Goal: Task Accomplishment & Management: Use online tool/utility

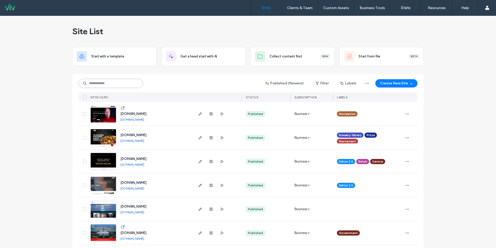
click at [120, 84] on input at bounding box center [111, 83] width 65 height 9
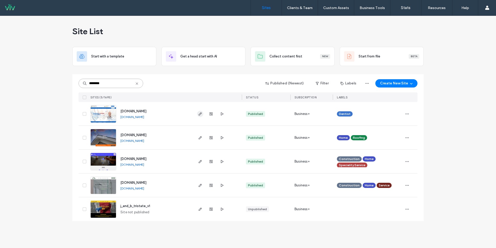
type input "********"
click at [200, 114] on icon "button" at bounding box center [200, 114] width 4 height 4
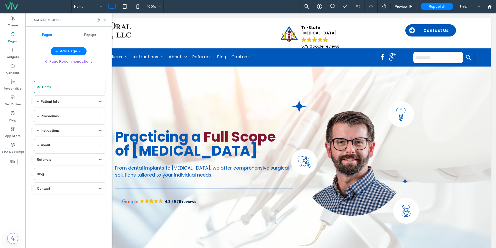
click at [54, 161] on div "Referrals" at bounding box center [66, 159] width 59 height 5
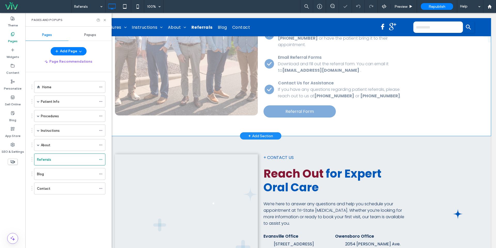
scroll to position [216, 0]
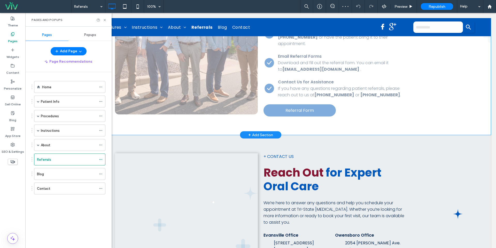
click at [302, 105] on div "Click to edit in Flex Mode" at bounding box center [260, 29] width 461 height 210
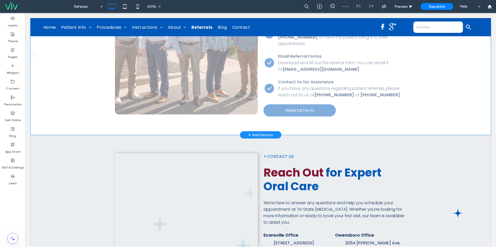
click at [302, 107] on span "Referral Form" at bounding box center [300, 110] width 28 height 6
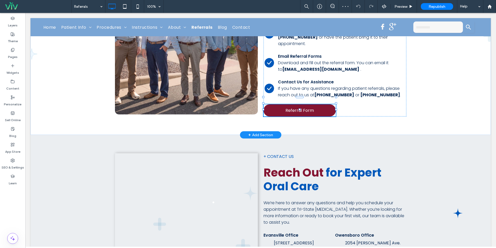
scroll to position [203, 0]
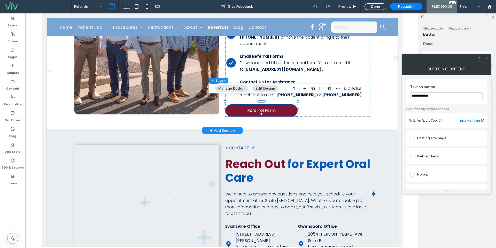
type input "**"
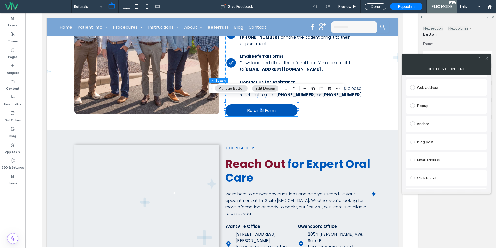
scroll to position [101, 0]
click at [440, 170] on section "TSOS_Referral_Slips.pdf" at bounding box center [446, 175] width 72 height 13
click at [440, 173] on link "TSOS_Referral_Slips.pdf" at bounding box center [439, 173] width 37 height 4
click at [422, 185] on div "Change file" at bounding box center [418, 184] width 17 height 4
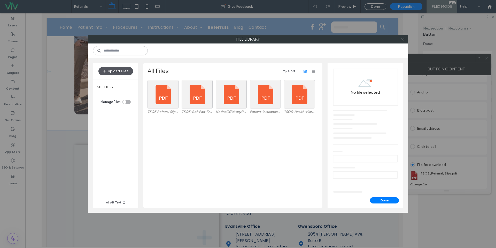
drag, startPoint x: 133, startPoint y: 72, endPoint x: 124, endPoint y: 72, distance: 8.8
click at [133, 72] on div "Upload Files" at bounding box center [115, 71] width 45 height 16
drag, startPoint x: 124, startPoint y: 72, endPoint x: 132, endPoint y: 71, distance: 7.5
click at [124, 72] on button "Upload Files" at bounding box center [115, 71] width 35 height 8
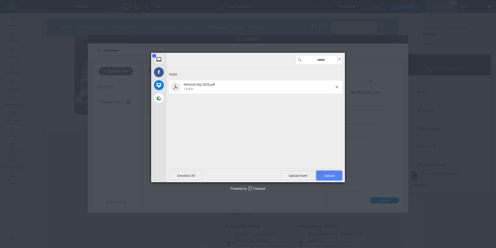
click at [329, 177] on span "Upload 1" at bounding box center [329, 175] width 10 height 4
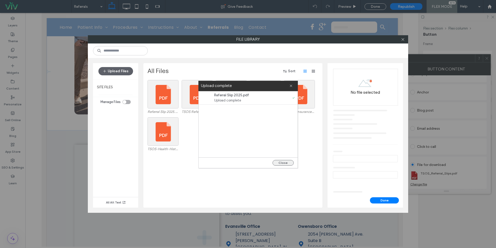
click at [286, 163] on button "Close" at bounding box center [283, 163] width 21 height 6
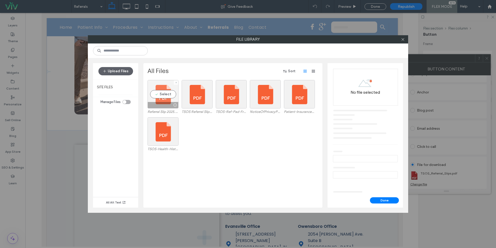
click at [164, 97] on div "Select" at bounding box center [163, 94] width 31 height 28
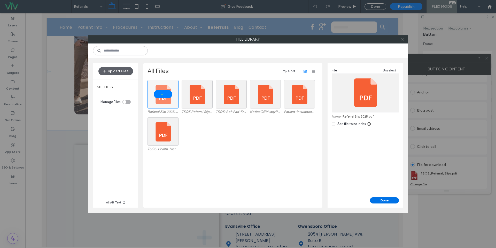
click at [385, 200] on button "Done" at bounding box center [384, 200] width 29 height 6
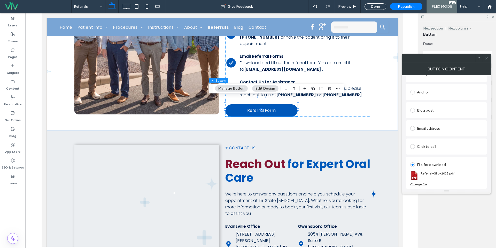
click at [484, 58] on div at bounding box center [487, 58] width 8 height 8
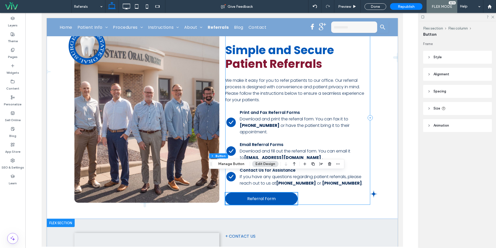
scroll to position [109, 0]
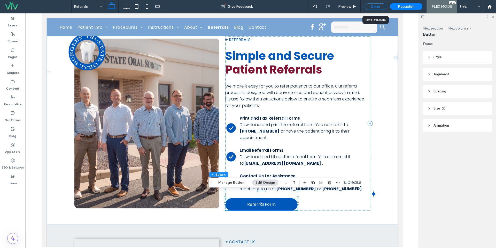
click at [376, 4] on div "Done" at bounding box center [376, 6] width 22 height 6
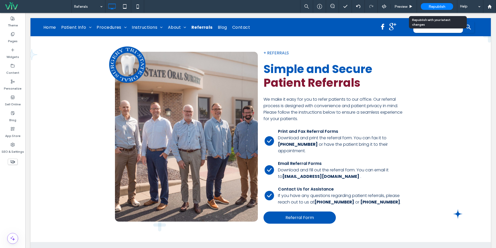
click at [434, 4] on span "Republish" at bounding box center [437, 6] width 17 height 4
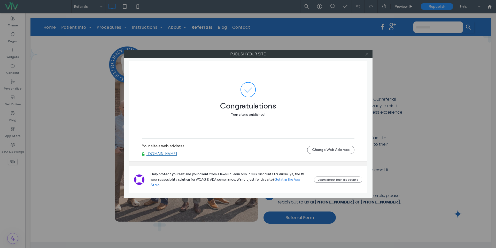
click at [369, 51] on span at bounding box center [367, 54] width 4 height 8
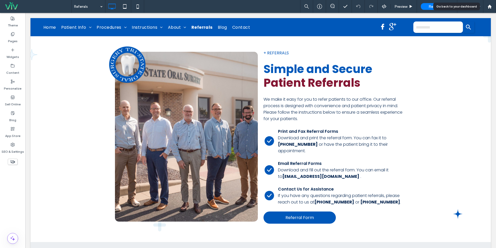
drag, startPoint x: 493, startPoint y: 5, endPoint x: 467, endPoint y: 10, distance: 26.5
click at [493, 5] on div at bounding box center [490, 6] width 12 height 4
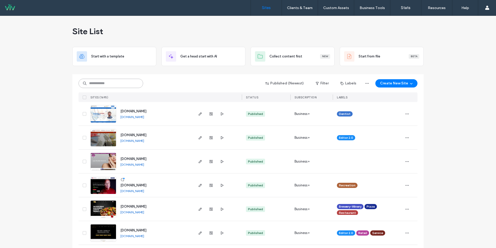
click at [126, 85] on input at bounding box center [111, 83] width 65 height 9
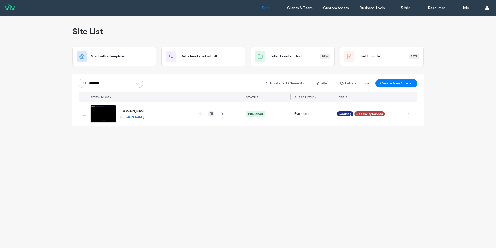
type input "********"
click at [211, 114] on use "button" at bounding box center [211, 113] width 3 height 3
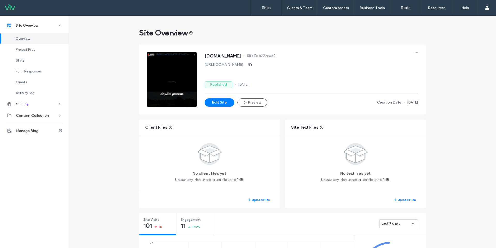
scroll to position [29, 0]
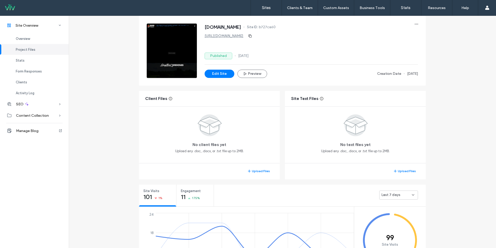
click at [388, 194] on span "Last 7 days" at bounding box center [391, 194] width 19 height 5
click at [386, 222] on span "Last 30 days" at bounding box center [390, 221] width 21 height 5
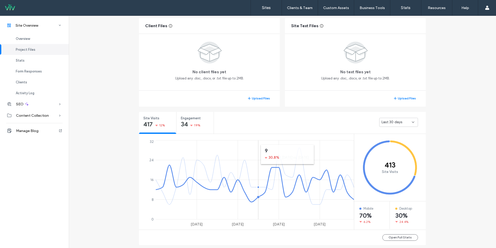
scroll to position [102, 0]
